Goal: Information Seeking & Learning: Learn about a topic

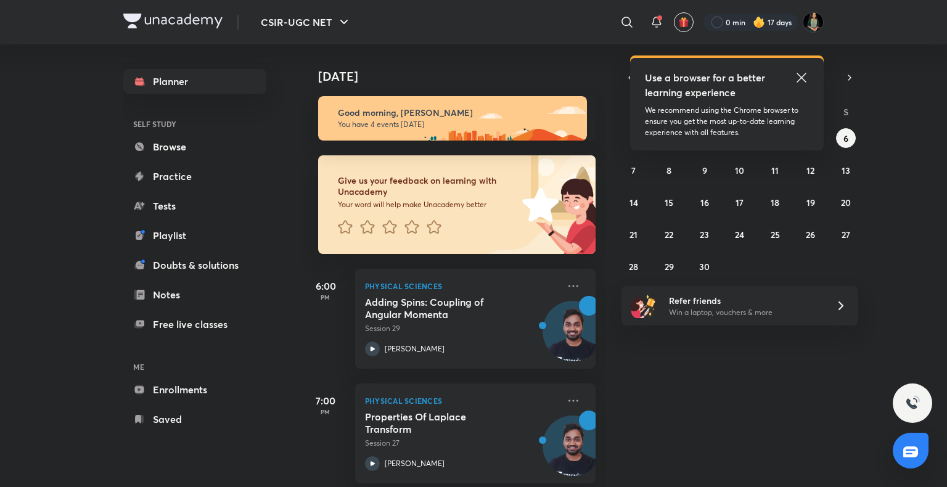
click at [799, 76] on icon at bounding box center [800, 77] width 9 height 9
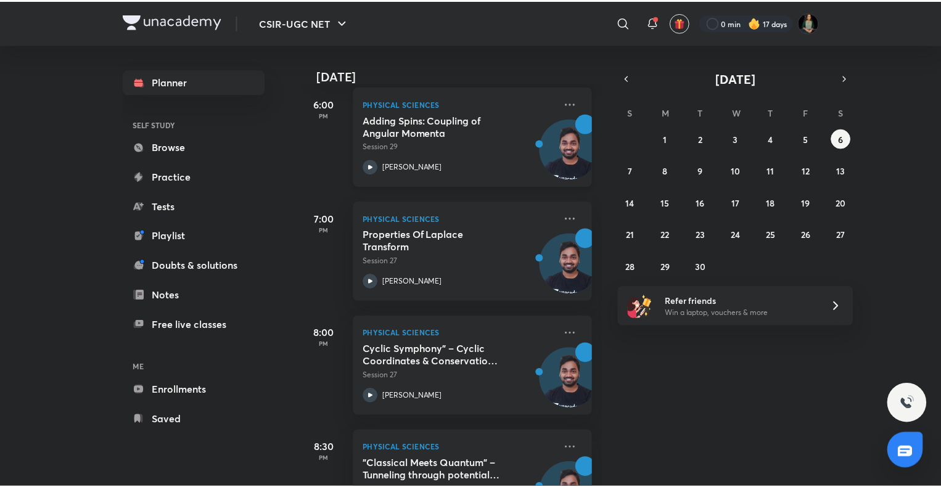
scroll to position [244, 0]
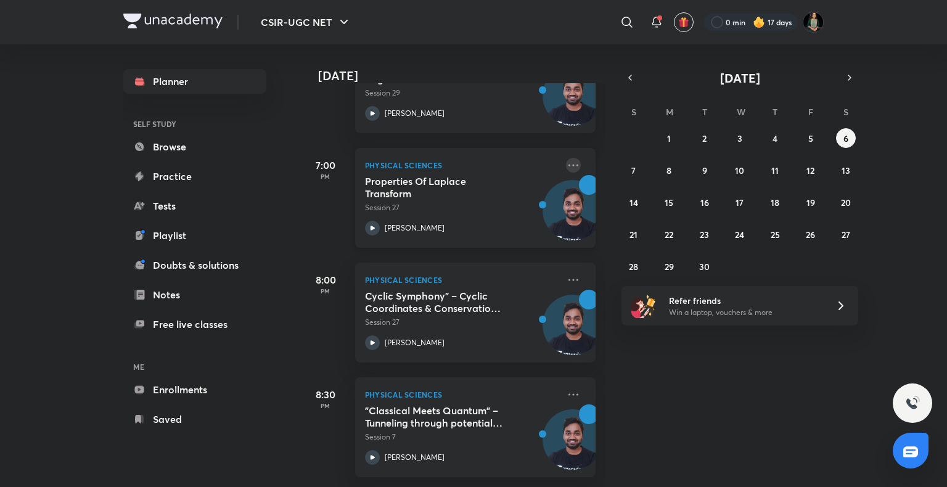
click at [566, 161] on icon at bounding box center [573, 165] width 15 height 15
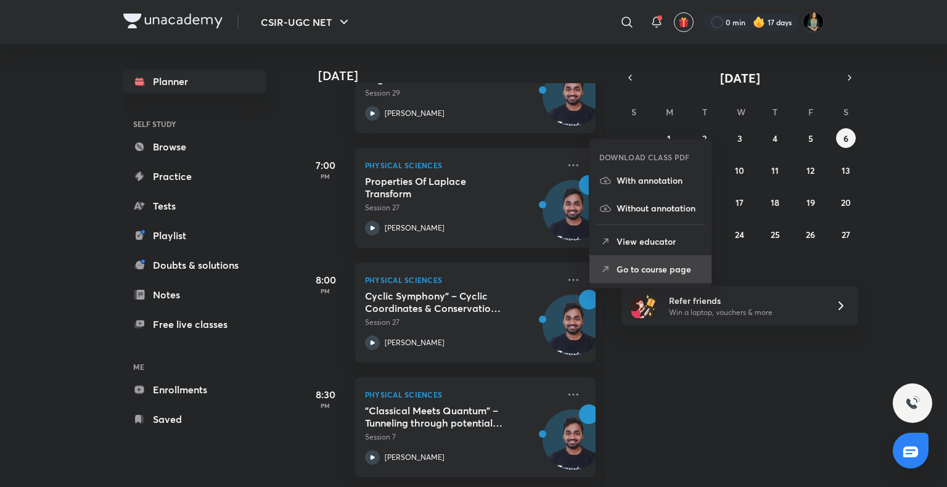
click at [621, 264] on p "Go to course page" at bounding box center [658, 269] width 85 height 13
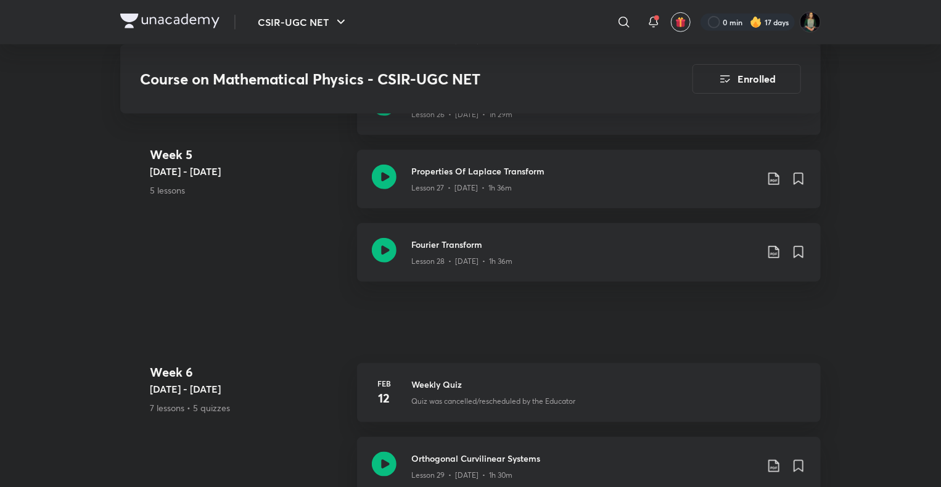
scroll to position [2887, 0]
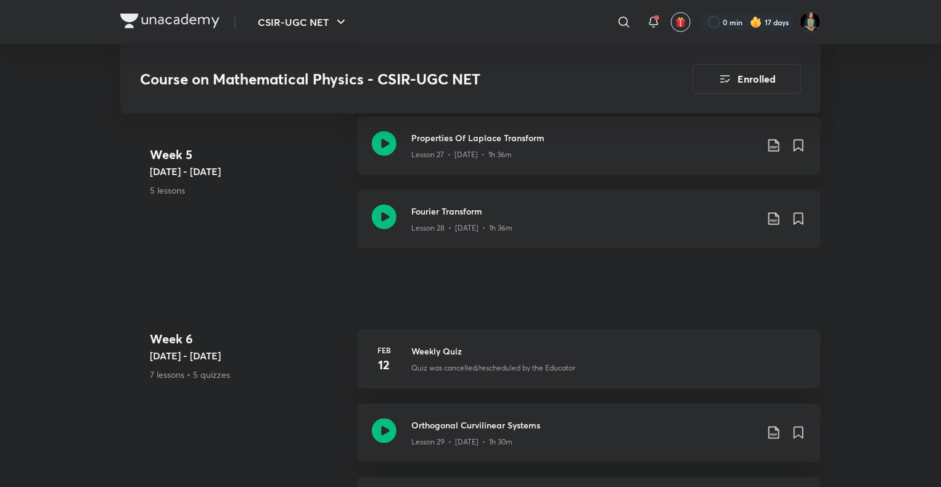
click at [541, 218] on h3 "Fourier Transform" at bounding box center [583, 211] width 345 height 13
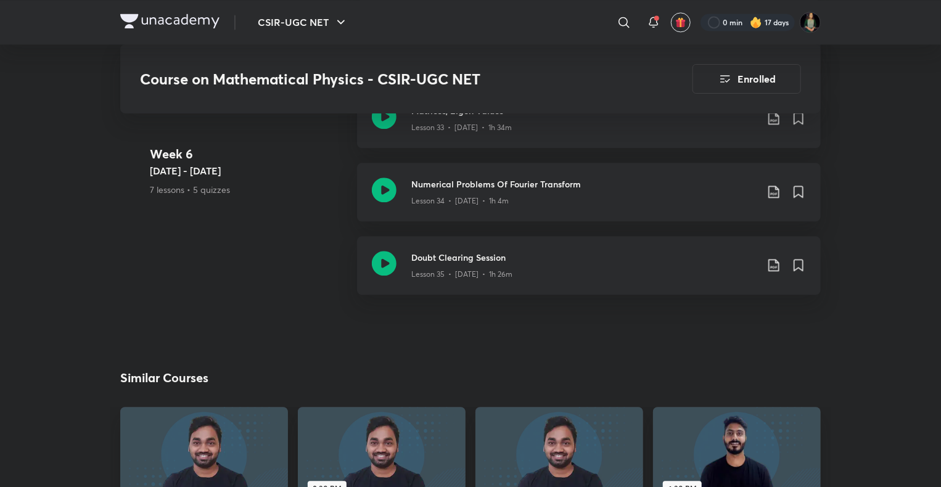
scroll to position [3802, 0]
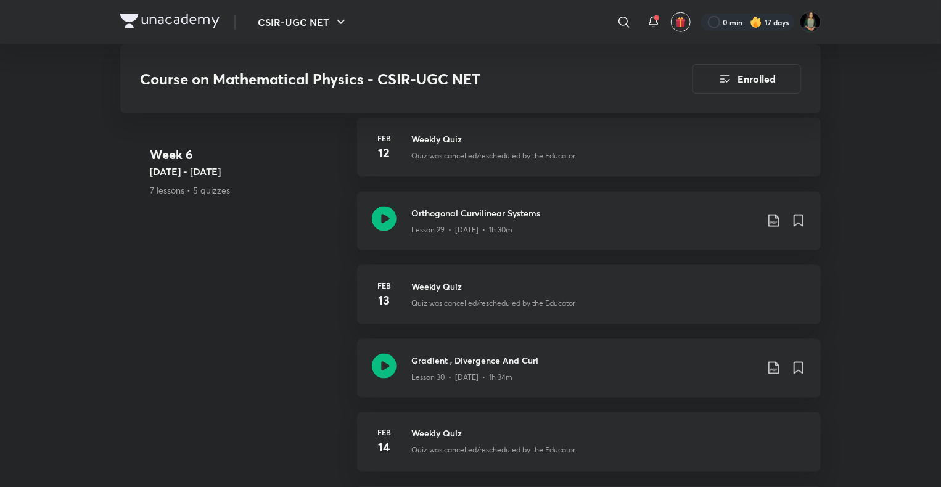
scroll to position [3100, 0]
click at [386, 235] on div at bounding box center [384, 220] width 25 height 29
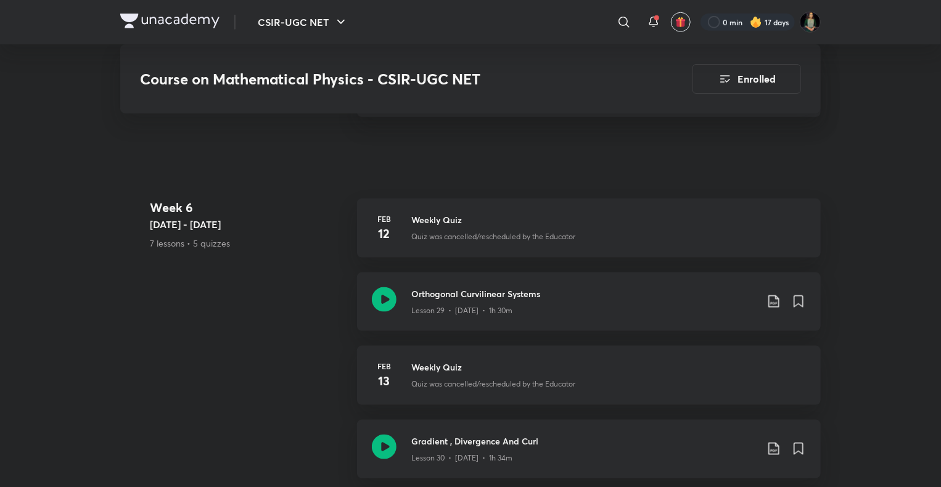
scroll to position [3126, 0]
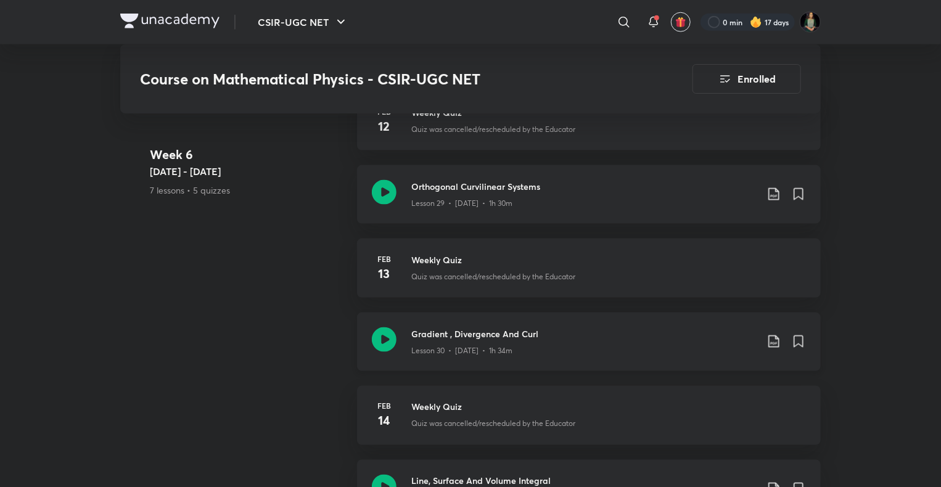
click at [372, 352] on icon at bounding box center [384, 339] width 25 height 25
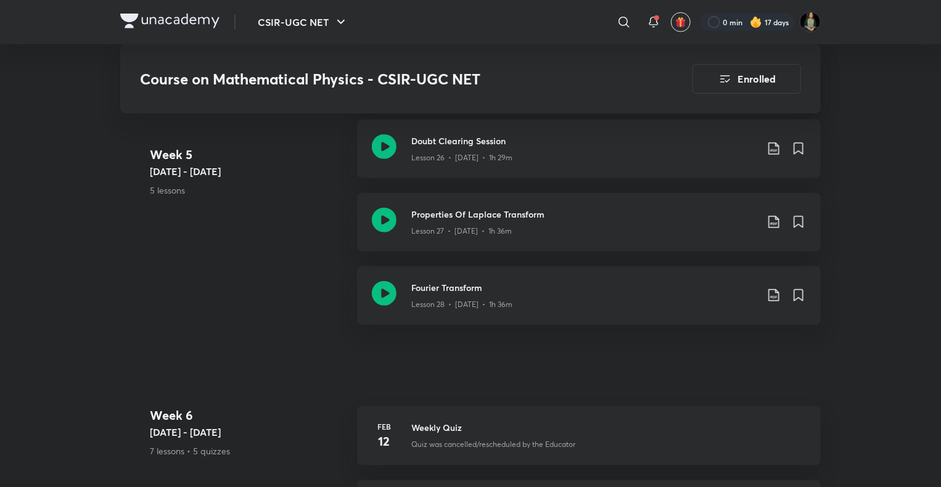
click at [647, 252] on div "Properties Of Laplace Transform Lesson 27 • [DATE] • 1h 36m" at bounding box center [589, 222] width 464 height 59
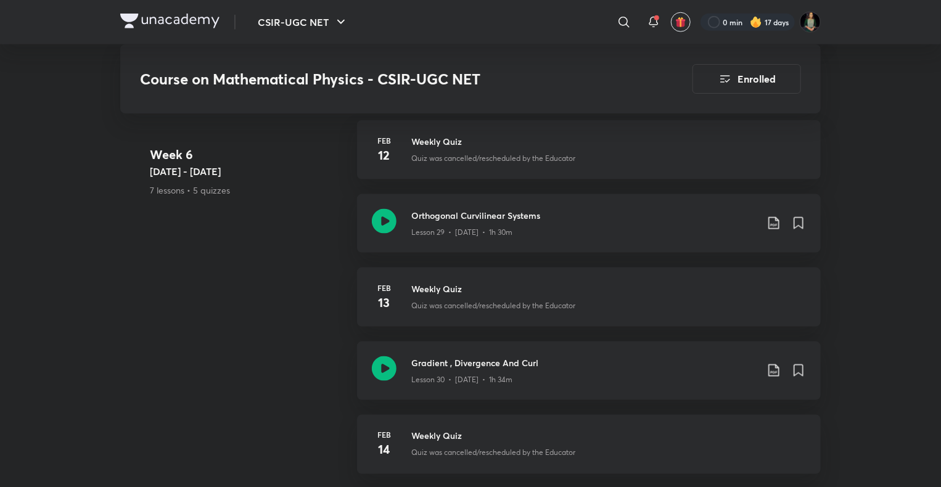
scroll to position [2999, 0]
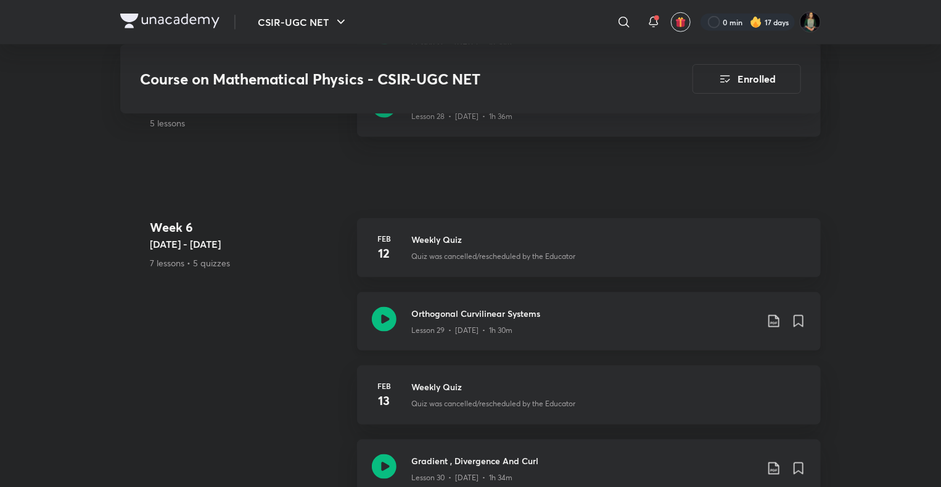
click at [399, 348] on div "Orthogonal Curvilinear Systems Lesson 29 • [DATE] • 1h 30m" at bounding box center [589, 321] width 464 height 59
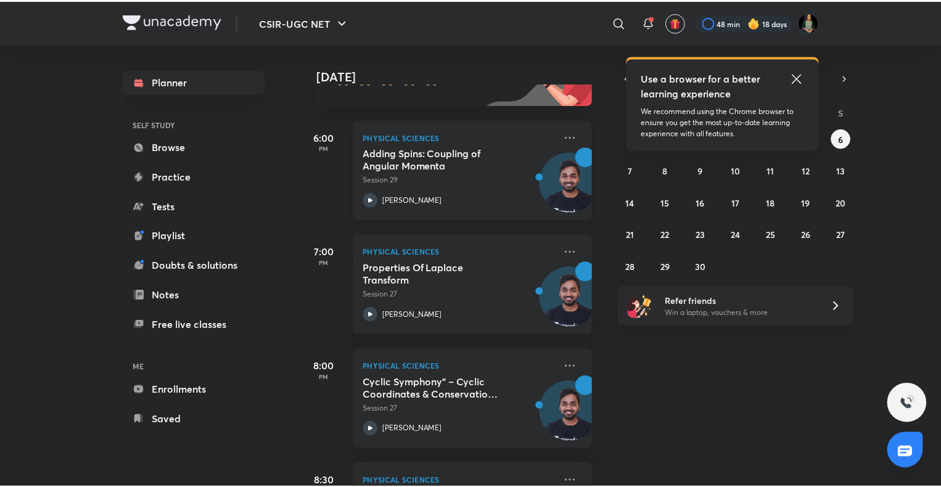
scroll to position [162, 0]
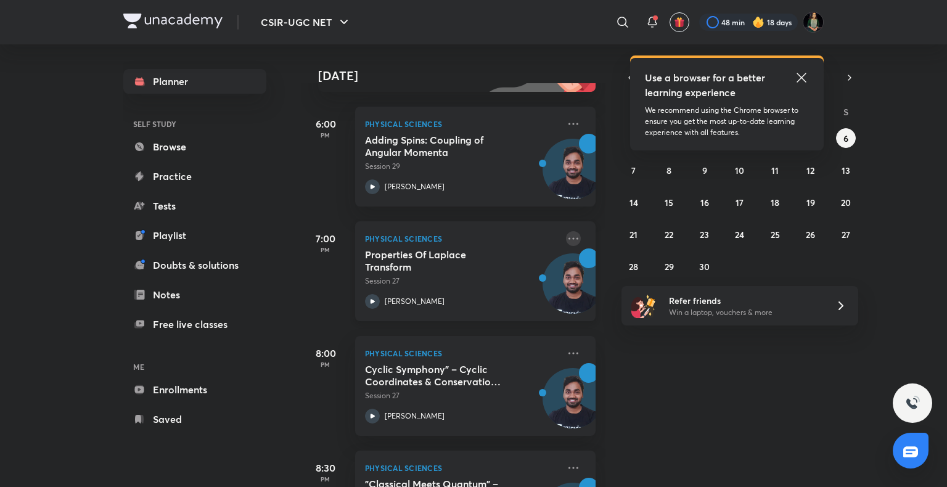
click at [566, 244] on icon at bounding box center [573, 238] width 15 height 15
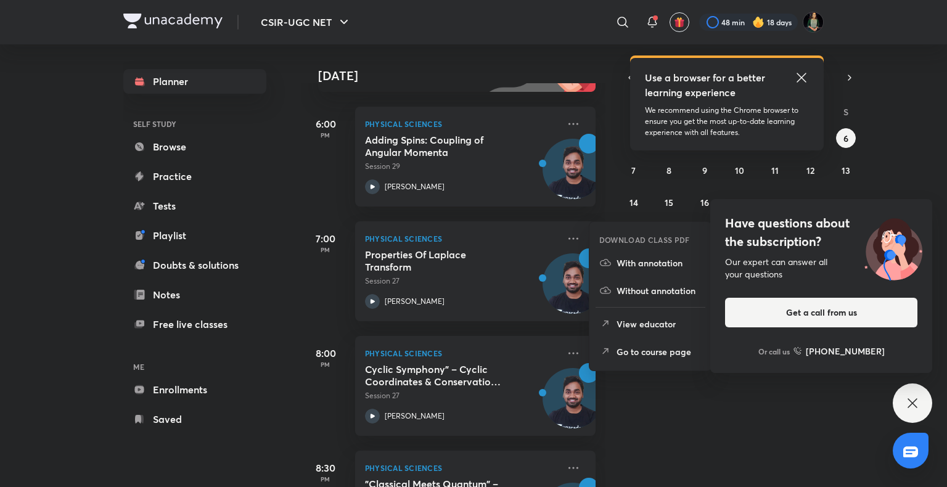
click at [641, 343] on li "Go to course page" at bounding box center [650, 352] width 122 height 28
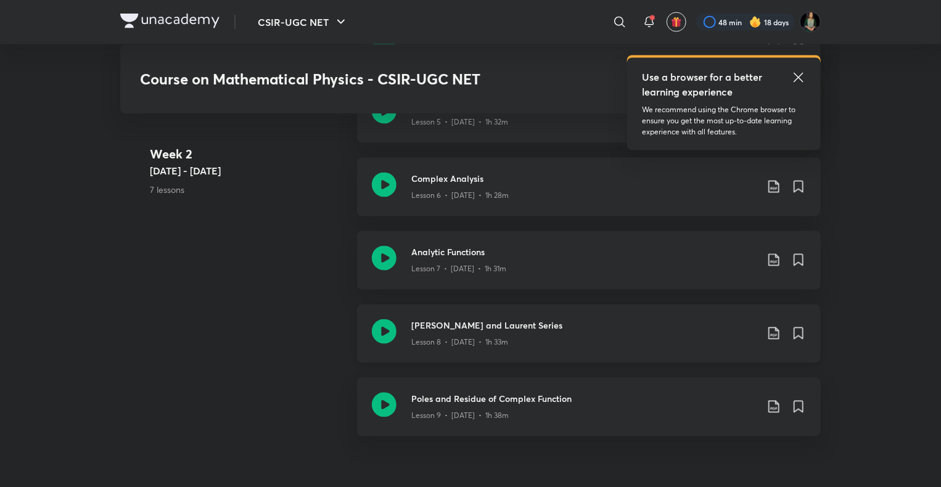
scroll to position [1110, 0]
click at [797, 81] on icon at bounding box center [798, 77] width 15 height 15
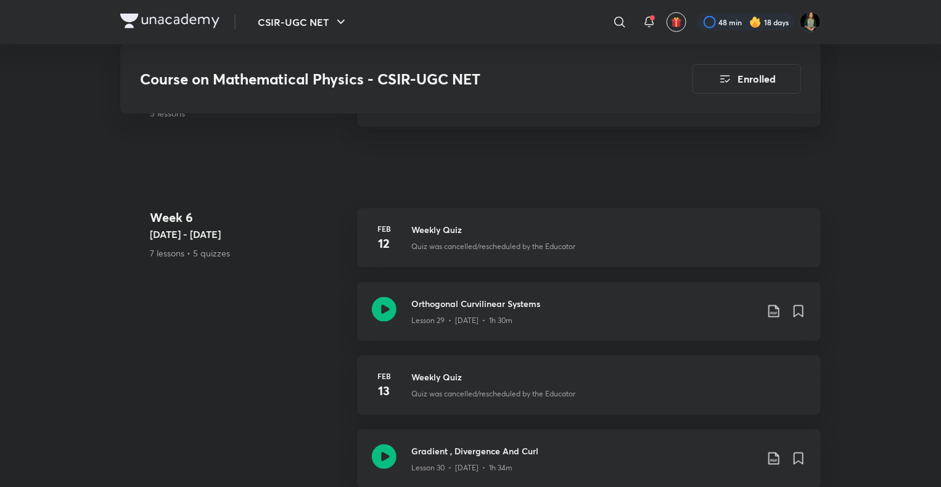
scroll to position [3014, 0]
click at [544, 309] on h3 "Orthogonal Curvilinear Systems" at bounding box center [583, 303] width 345 height 13
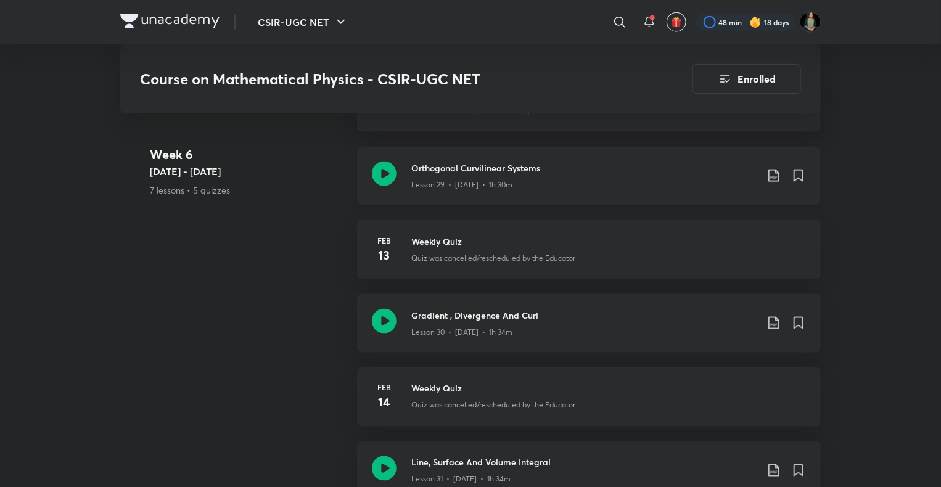
scroll to position [3147, 0]
click at [427, 173] on div "Orthogonal Curvilinear Systems Lesson 29 • [DATE] • 1h 30m" at bounding box center [589, 178] width 464 height 59
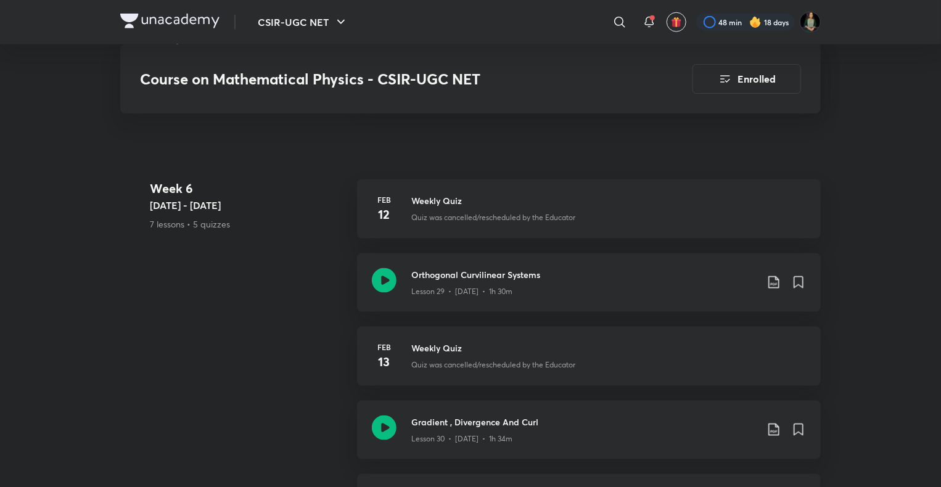
scroll to position [3036, 0]
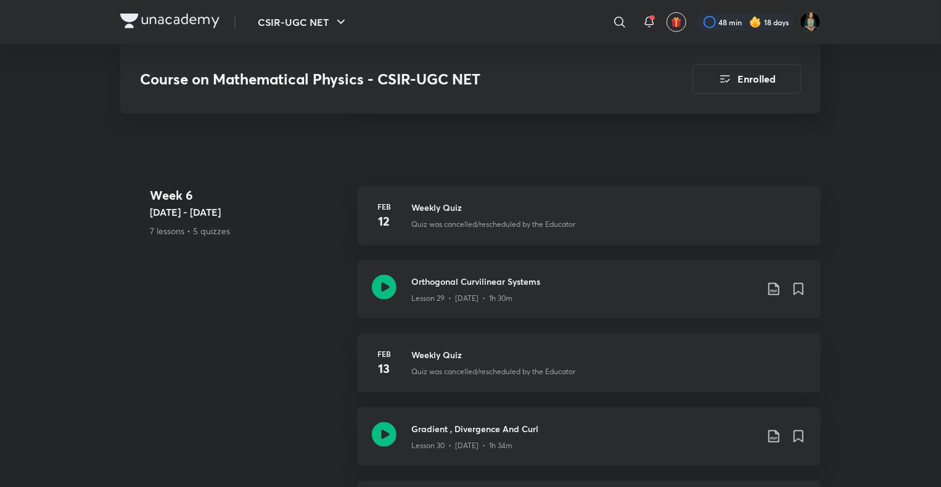
click at [422, 319] on div "Orthogonal Curvilinear Systems Lesson 29 • [DATE] • 1h 30m" at bounding box center [589, 289] width 464 height 59
